Goal: Information Seeking & Learning: Learn about a topic

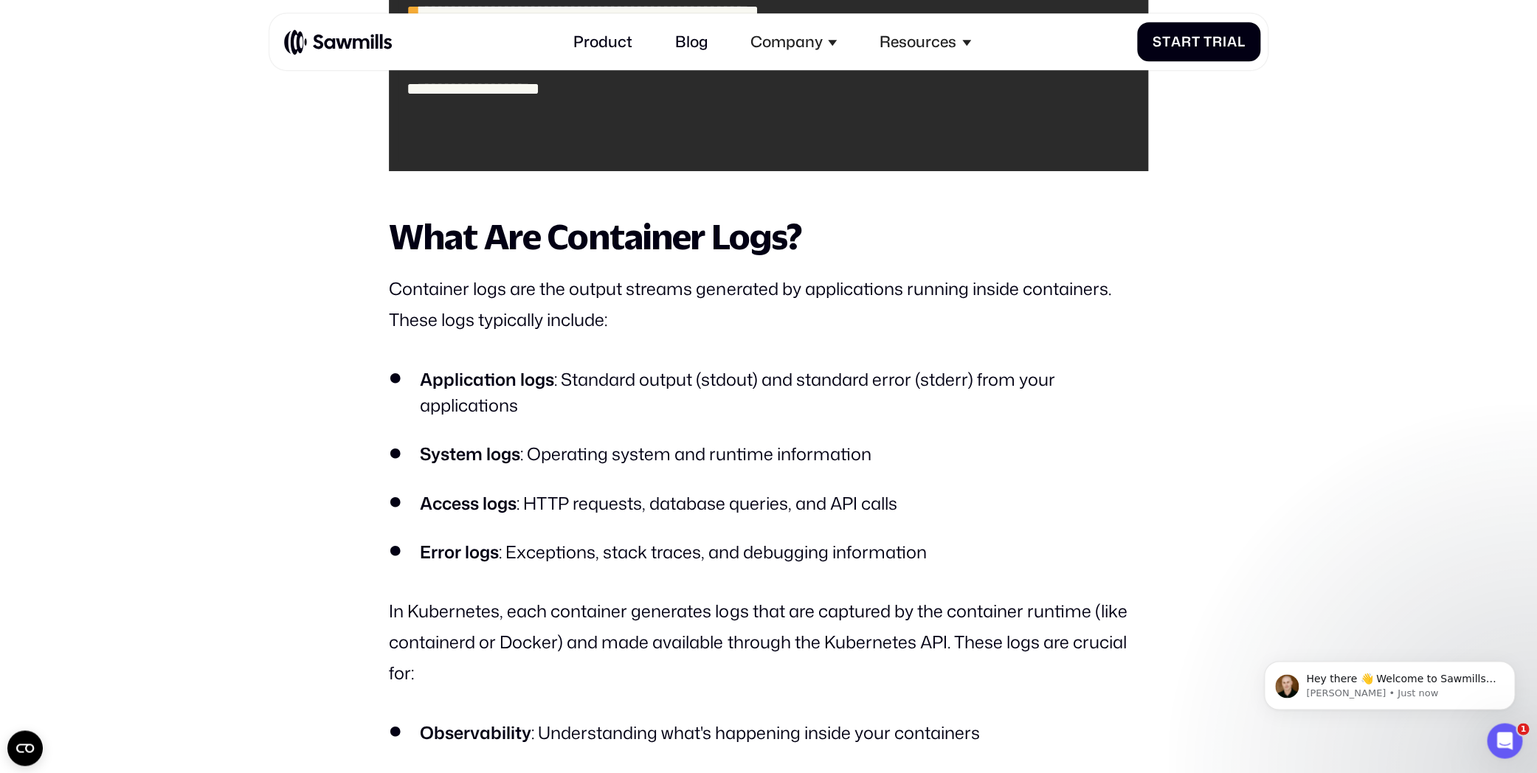
scroll to position [3021, 0]
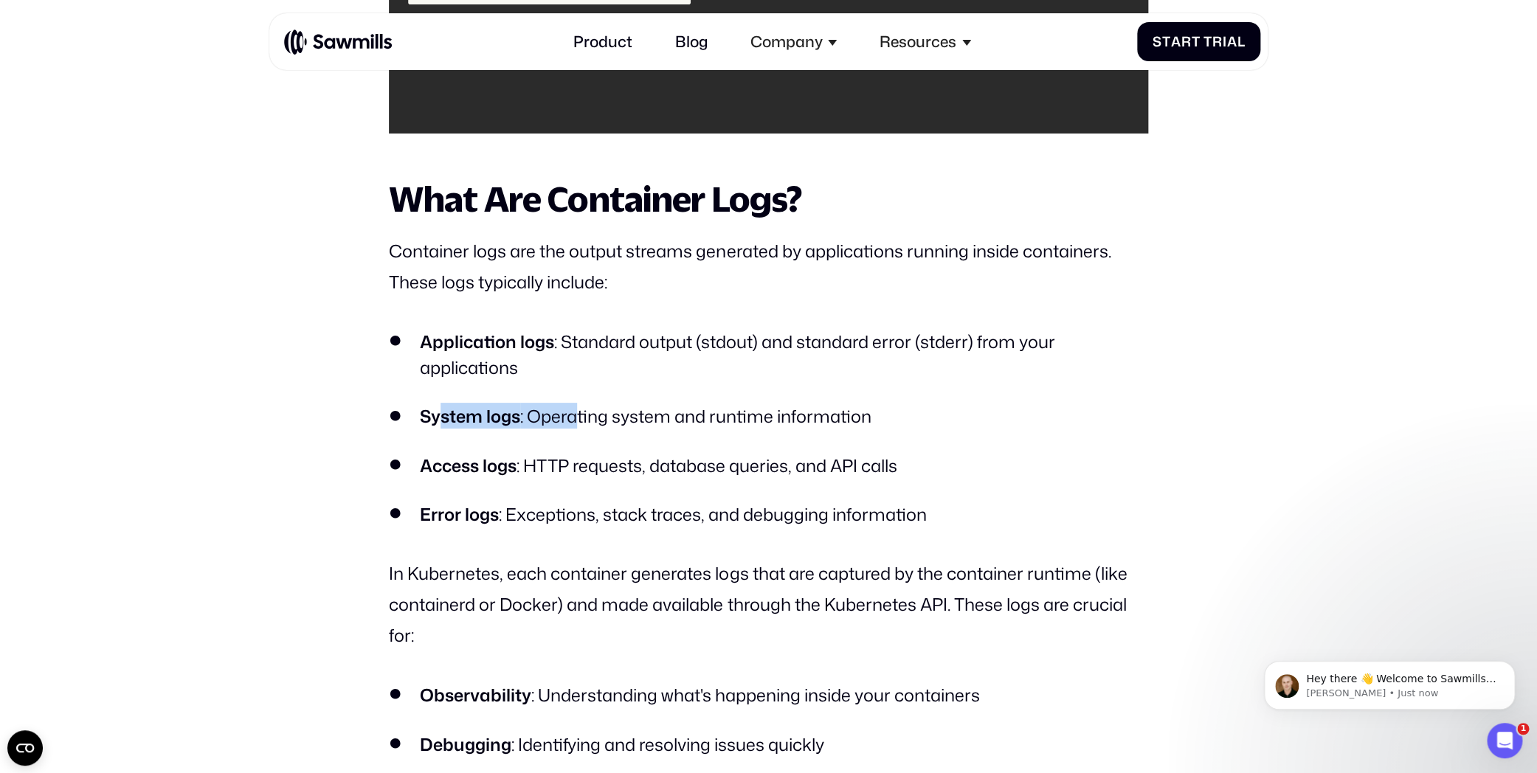
drag, startPoint x: 439, startPoint y: 412, endPoint x: 575, endPoint y: 425, distance: 137.1
click at [575, 425] on li "System logs : Operating system and runtime information" at bounding box center [768, 416] width 758 height 26
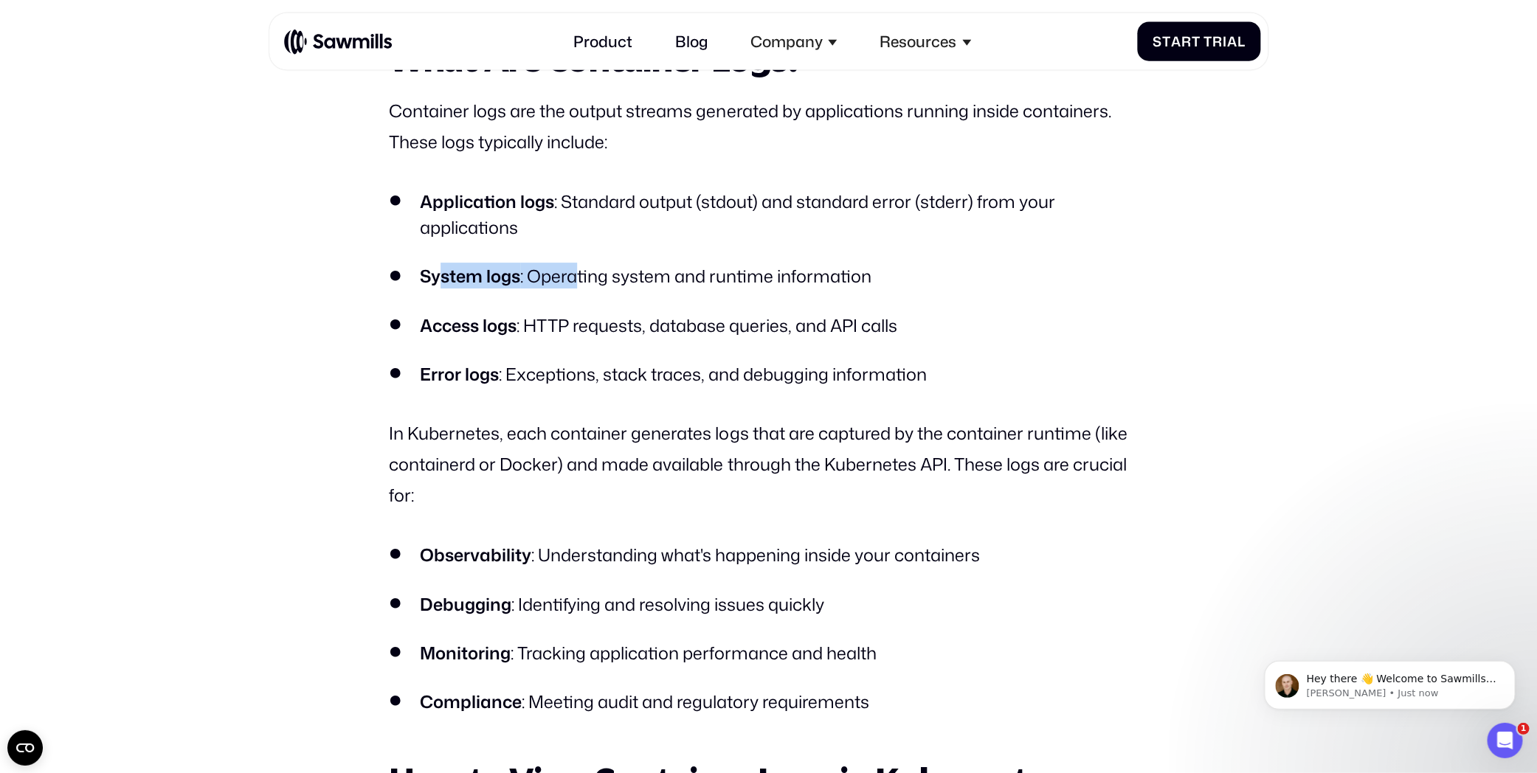
scroll to position [3253, 0]
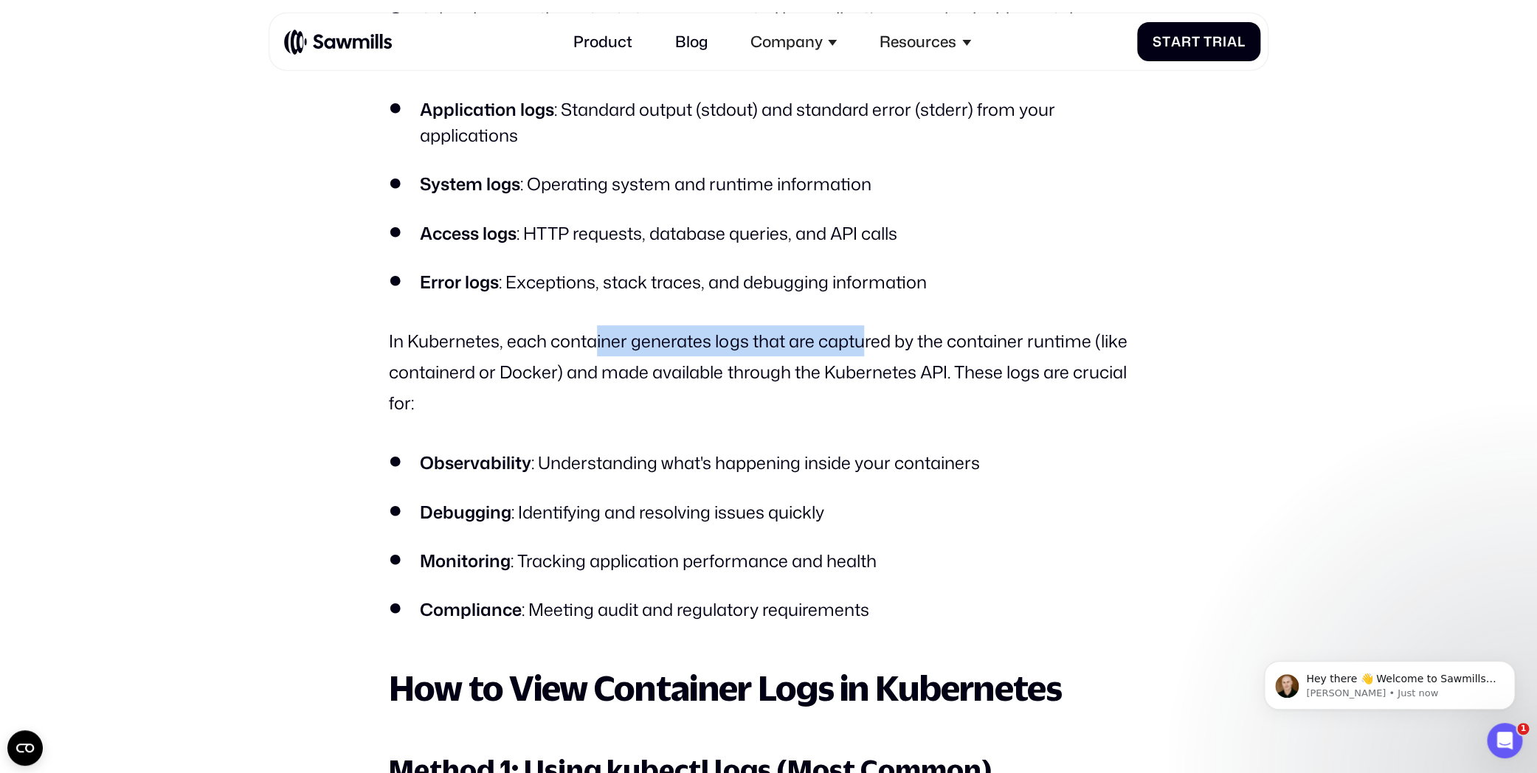
drag, startPoint x: 595, startPoint y: 349, endPoint x: 869, endPoint y: 349, distance: 273.7
click at [869, 349] on p "In Kubernetes, each container generates logs that are captured by the container…" at bounding box center [768, 372] width 758 height 94
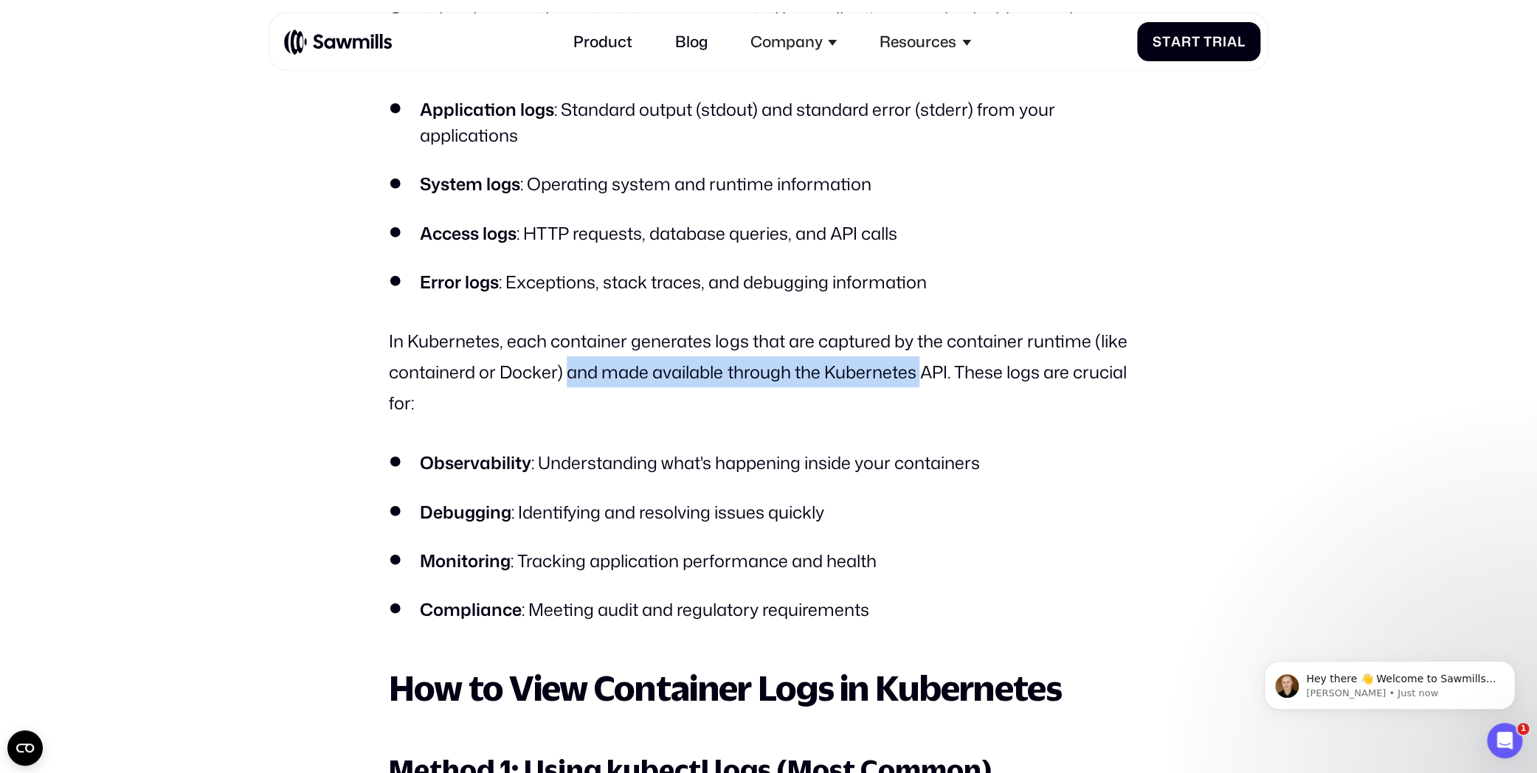
drag, startPoint x: 567, startPoint y: 370, endPoint x: 928, endPoint y: 372, distance: 360.7
click at [928, 372] on p "In Kubernetes, each container generates logs that are captured by the container…" at bounding box center [768, 372] width 758 height 94
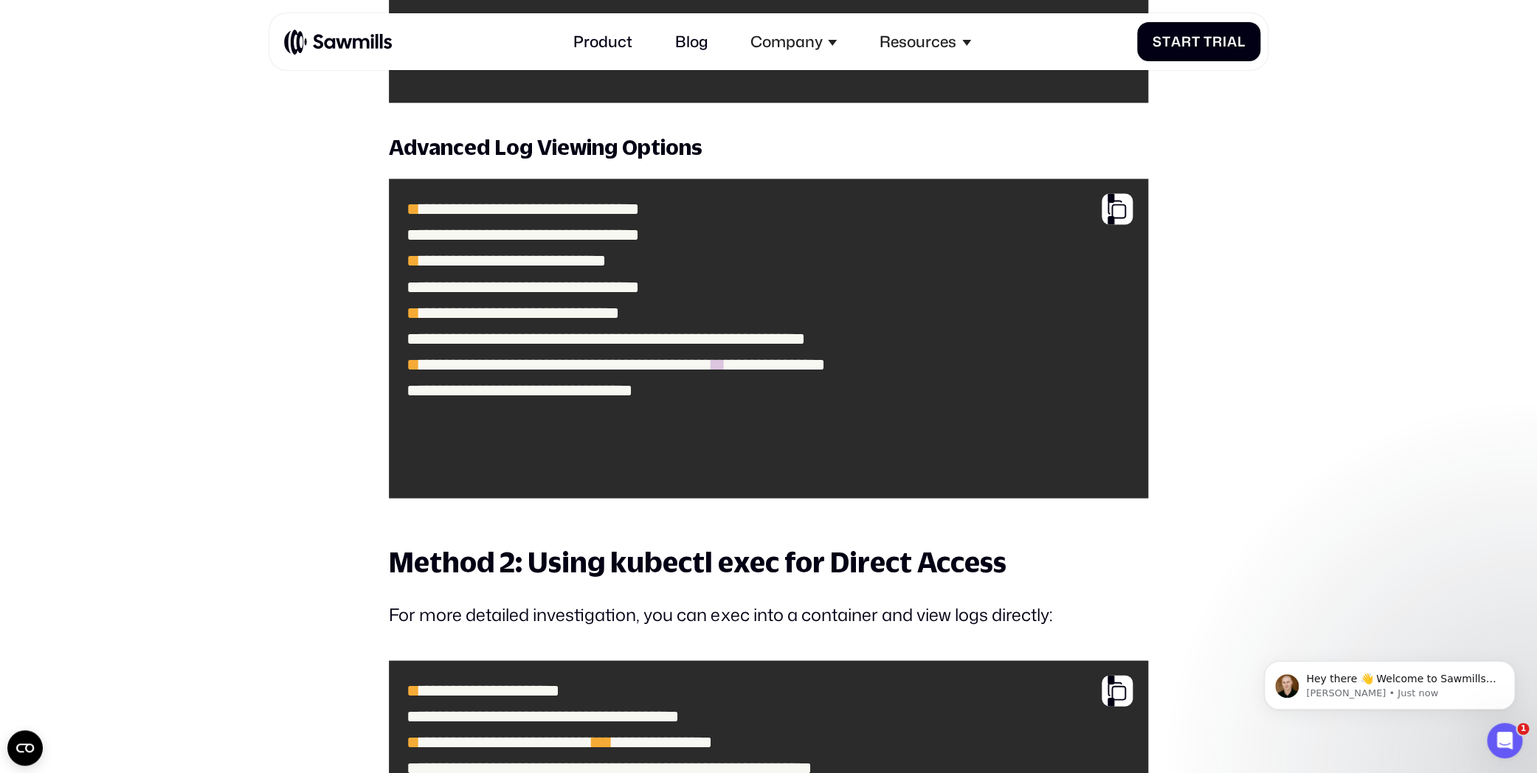
scroll to position [4492, 0]
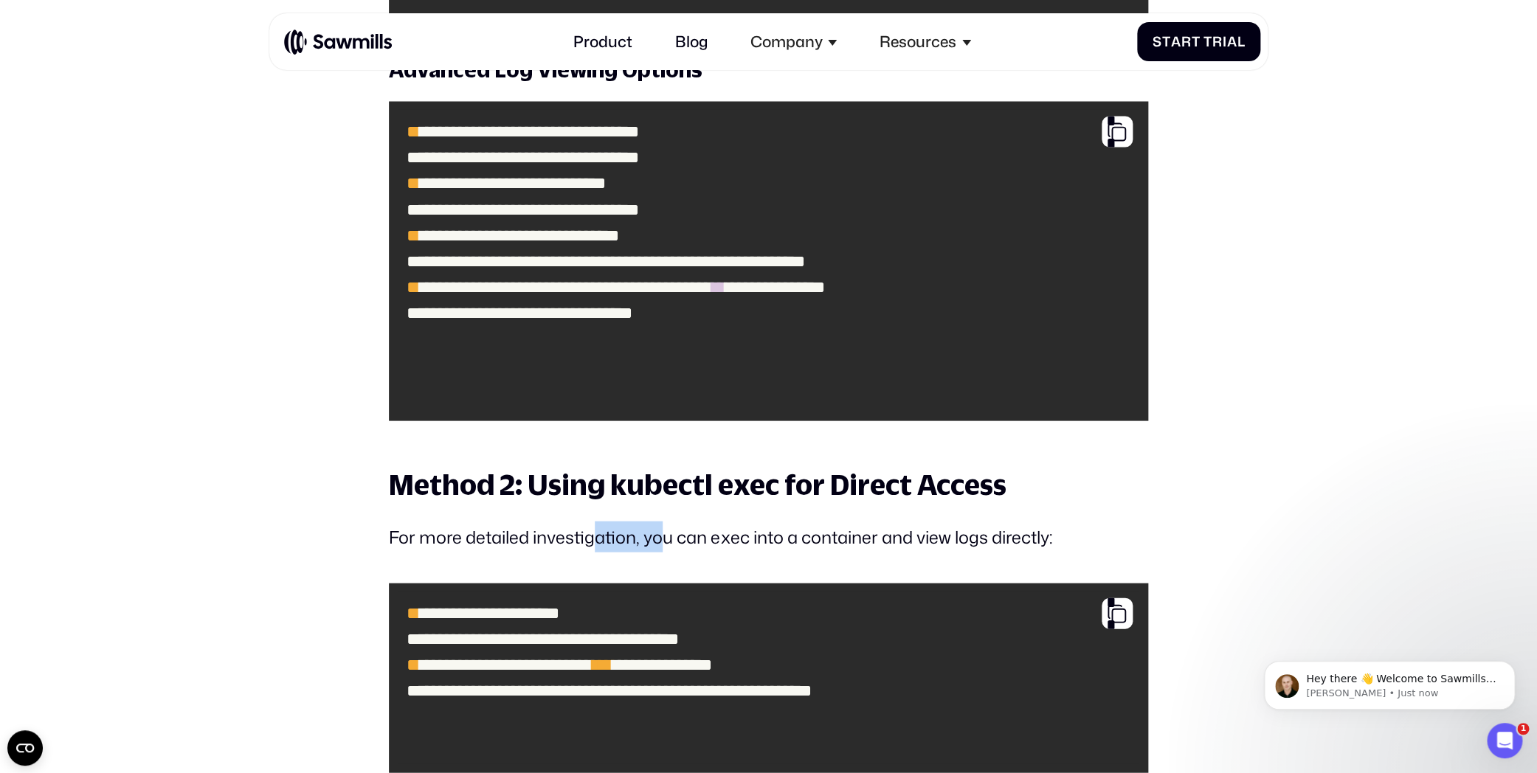
drag, startPoint x: 603, startPoint y: 530, endPoint x: 670, endPoint y: 542, distance: 68.3
click at [671, 541] on p "For more detailed investigation, you can exec into a container and view logs di…" at bounding box center [768, 536] width 758 height 31
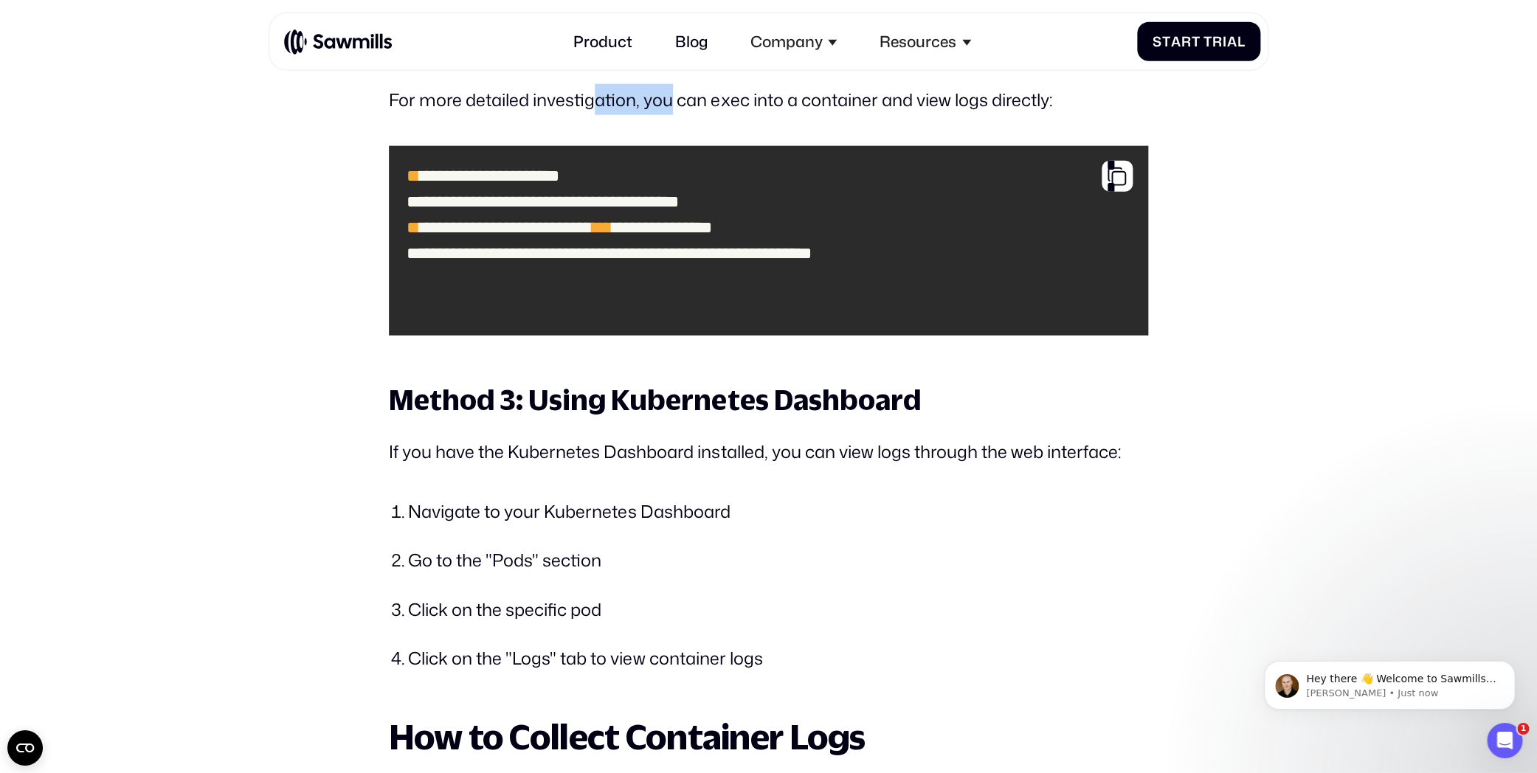
scroll to position [4957, 0]
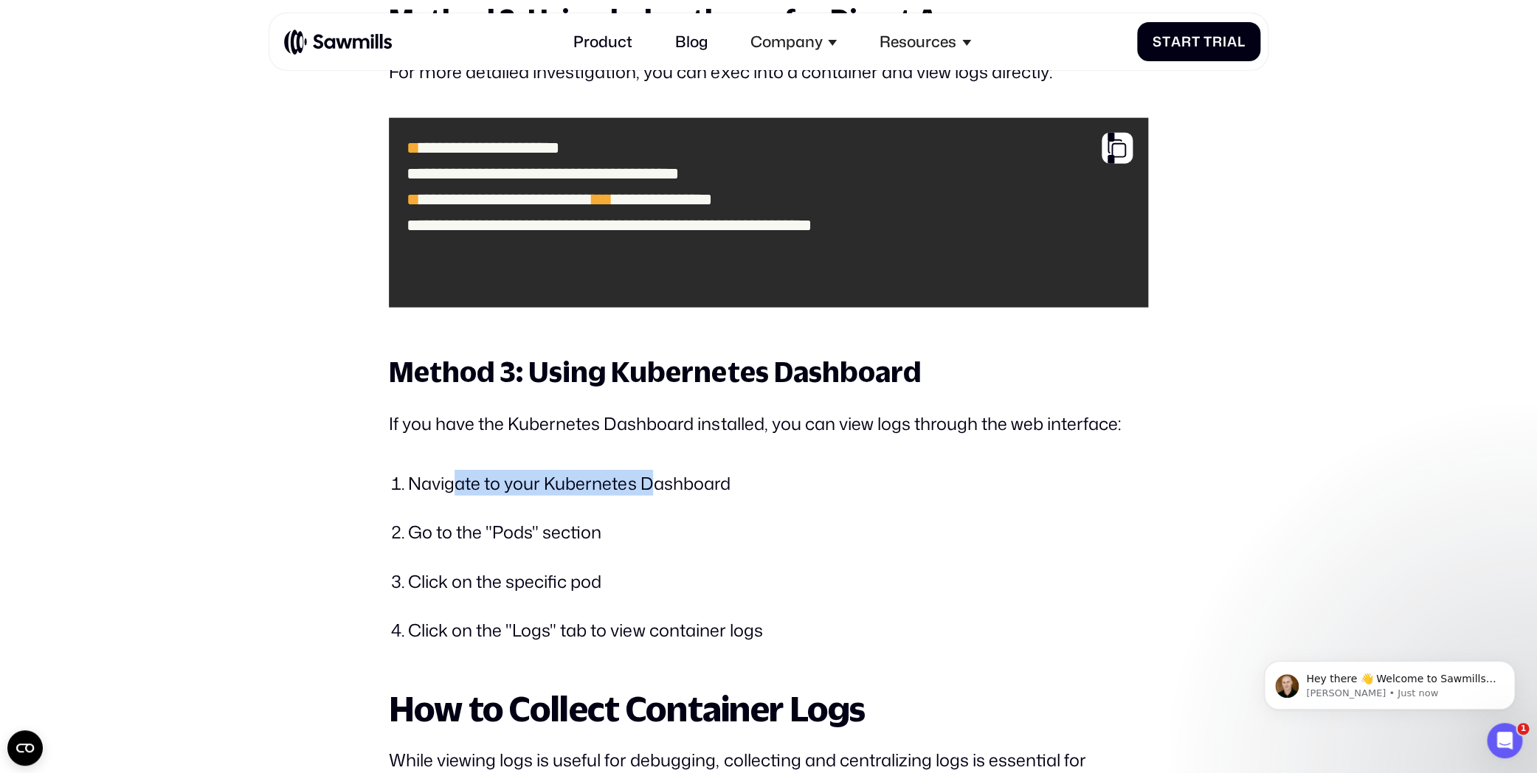
drag, startPoint x: 456, startPoint y: 482, endPoint x: 654, endPoint y: 478, distance: 197.7
click at [654, 478] on li "Navigate to your Kubernetes Dashboard" at bounding box center [777, 483] width 739 height 26
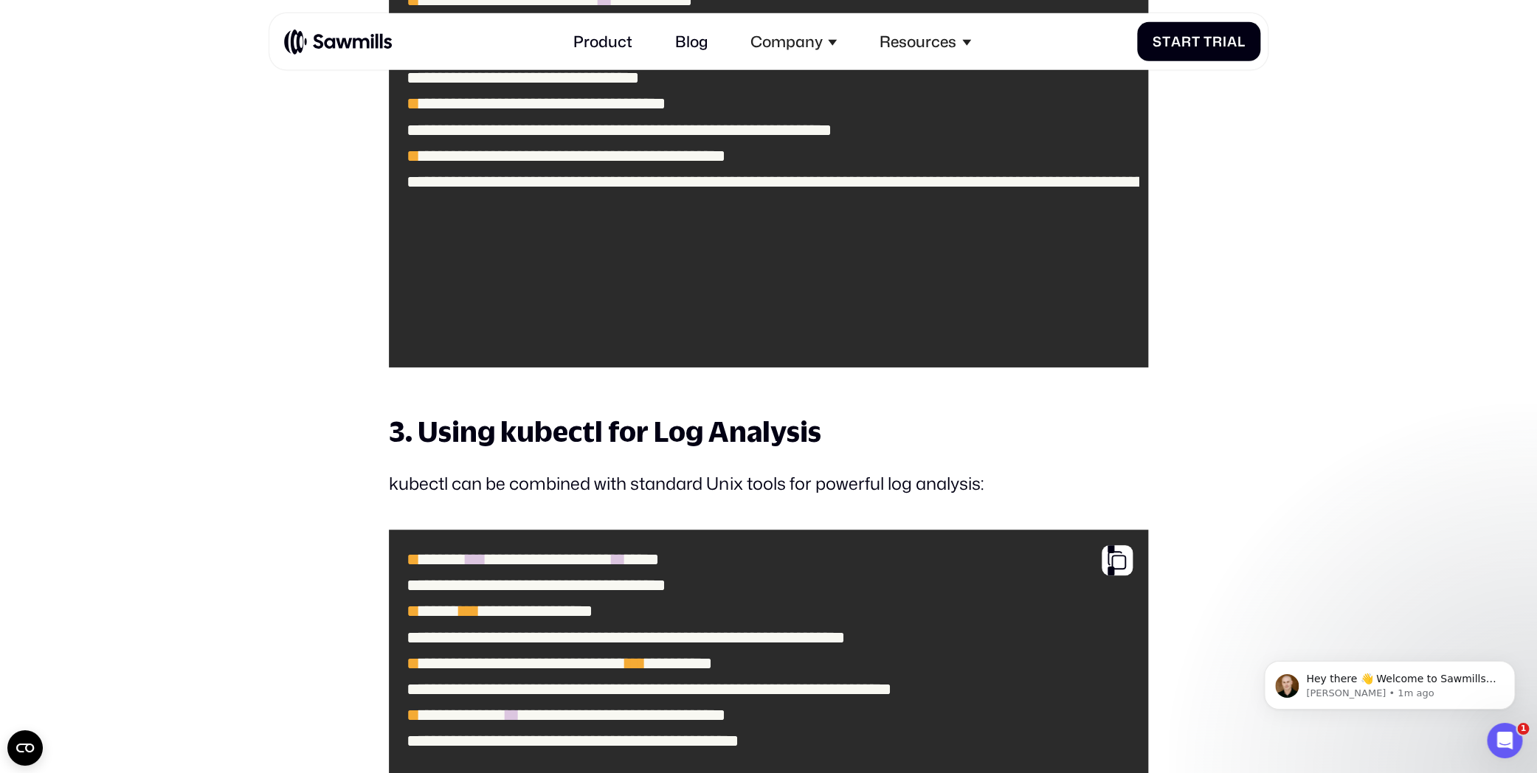
scroll to position [6351, 0]
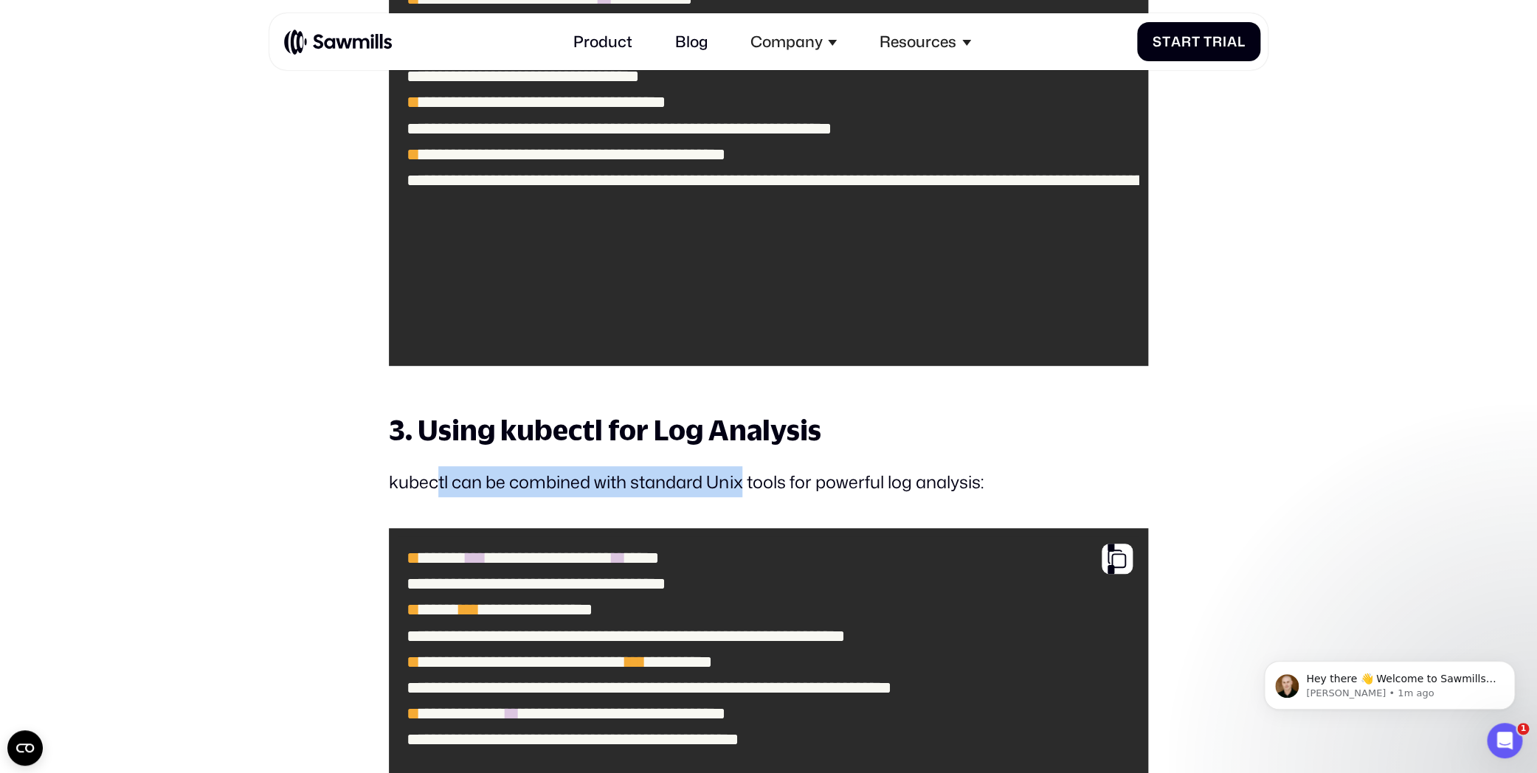
drag, startPoint x: 435, startPoint y: 477, endPoint x: 745, endPoint y: 477, distance: 309.8
click at [745, 477] on p "kubectl can be combined with standard Unix tools for powerful log analysis:" at bounding box center [768, 481] width 758 height 31
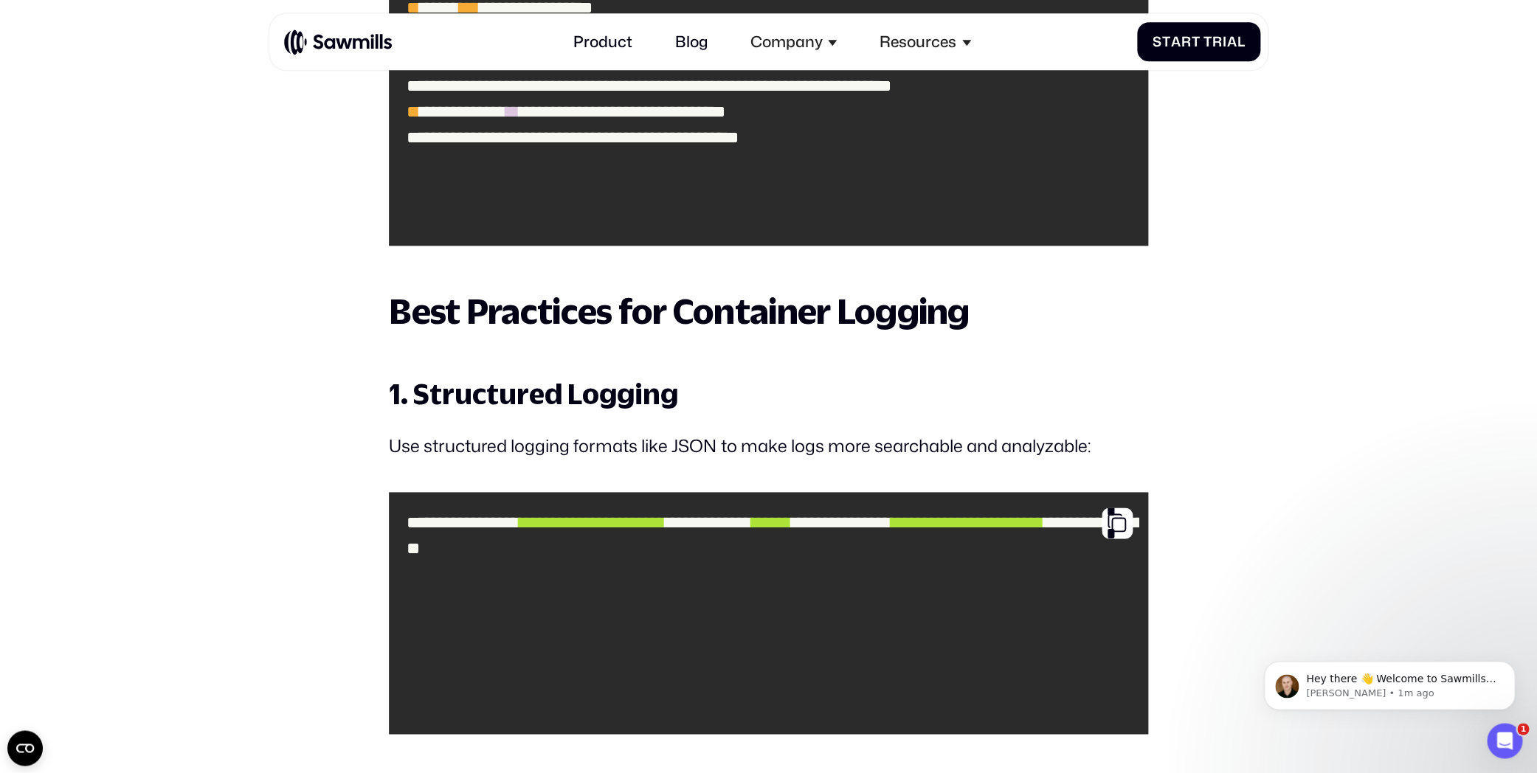
scroll to position [6971, 0]
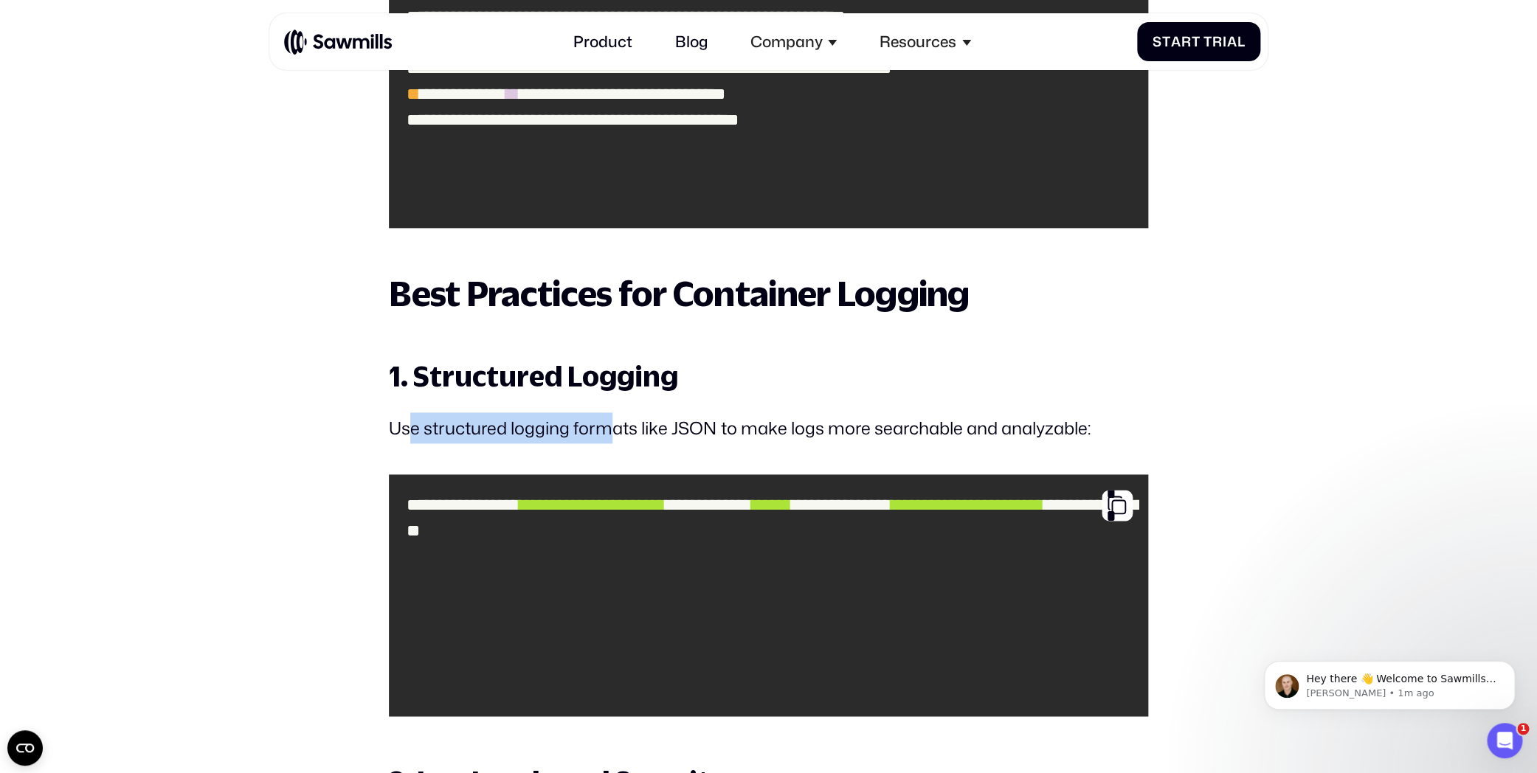
drag, startPoint x: 407, startPoint y: 429, endPoint x: 614, endPoint y: 419, distance: 206.8
click at [614, 419] on p "Use structured logging formats like JSON to make logs more searchable and analy…" at bounding box center [768, 427] width 758 height 31
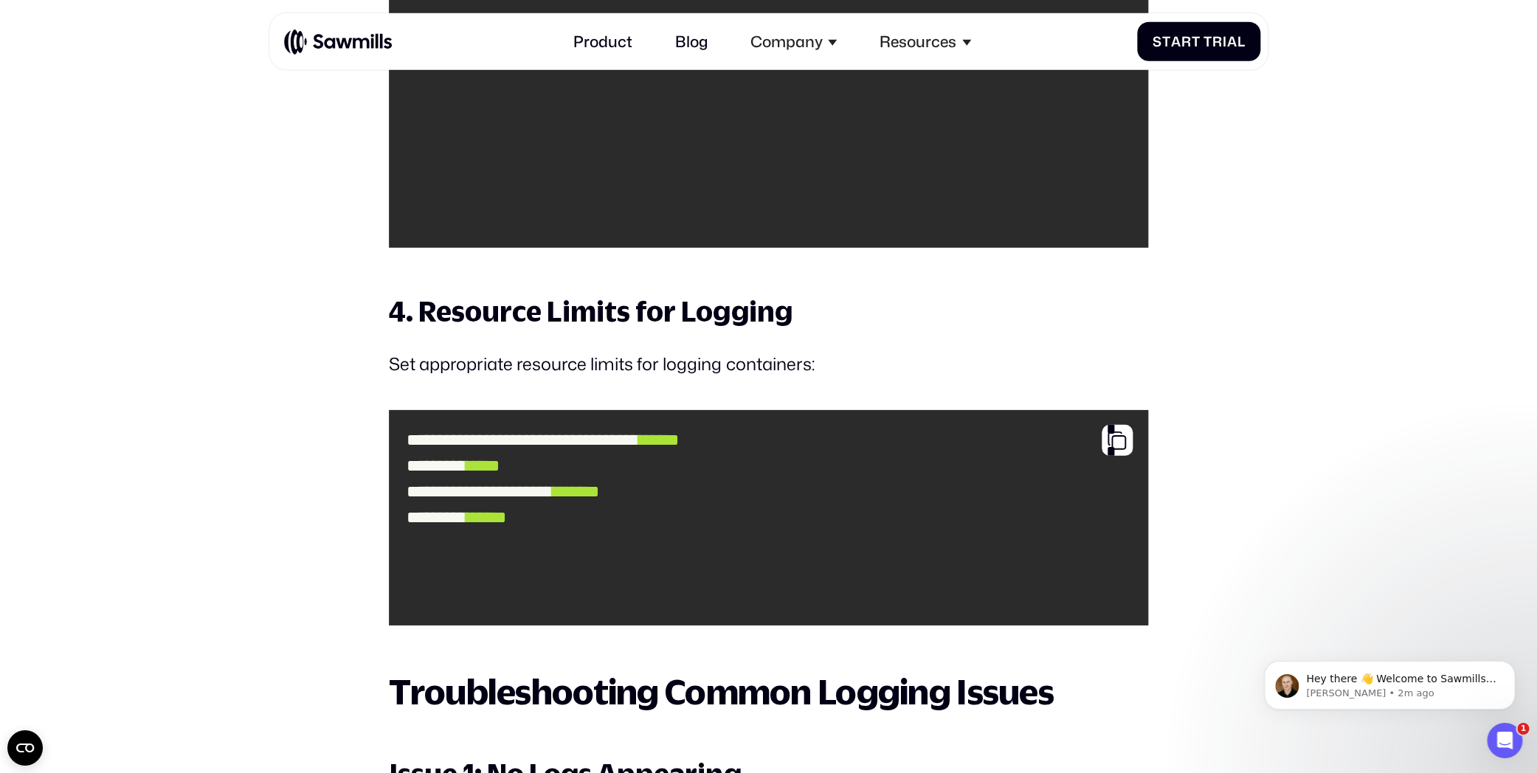
scroll to position [8365, 0]
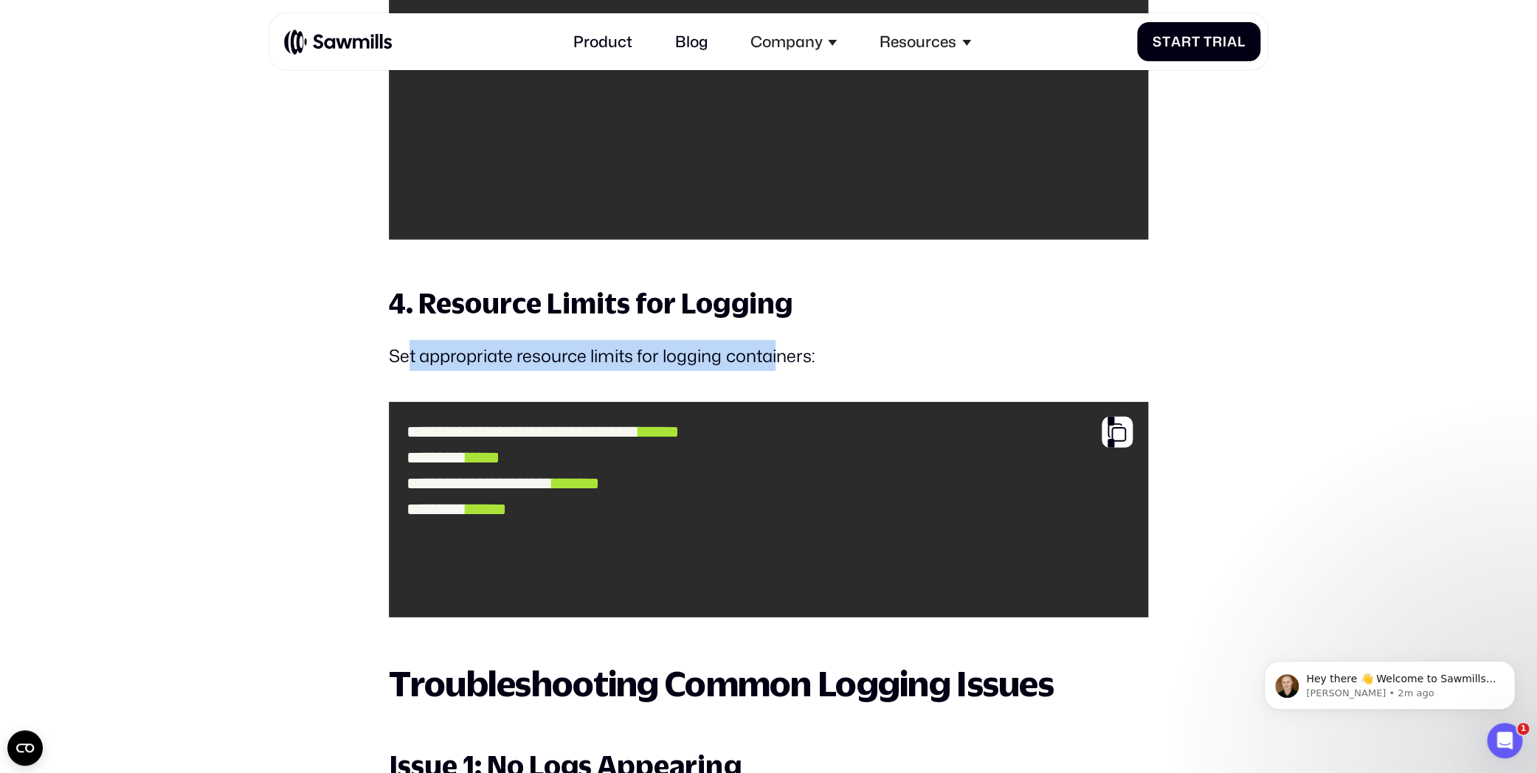
drag, startPoint x: 412, startPoint y: 356, endPoint x: 780, endPoint y: 338, distance: 367.8
click at [780, 340] on p "Set appropriate resource limits for logging containers:" at bounding box center [768, 355] width 758 height 31
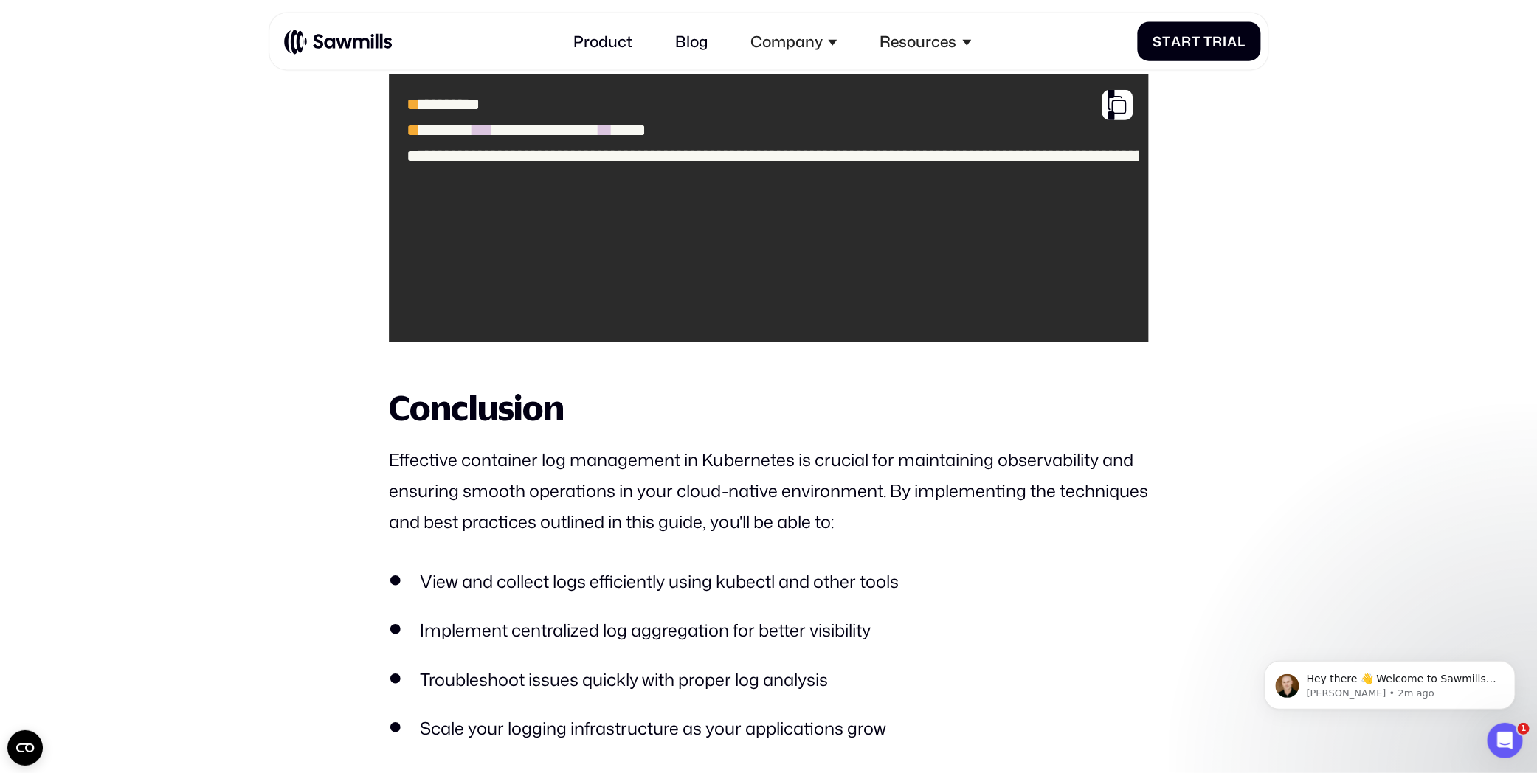
scroll to position [11773, 0]
